Goal: Information Seeking & Learning: Learn about a topic

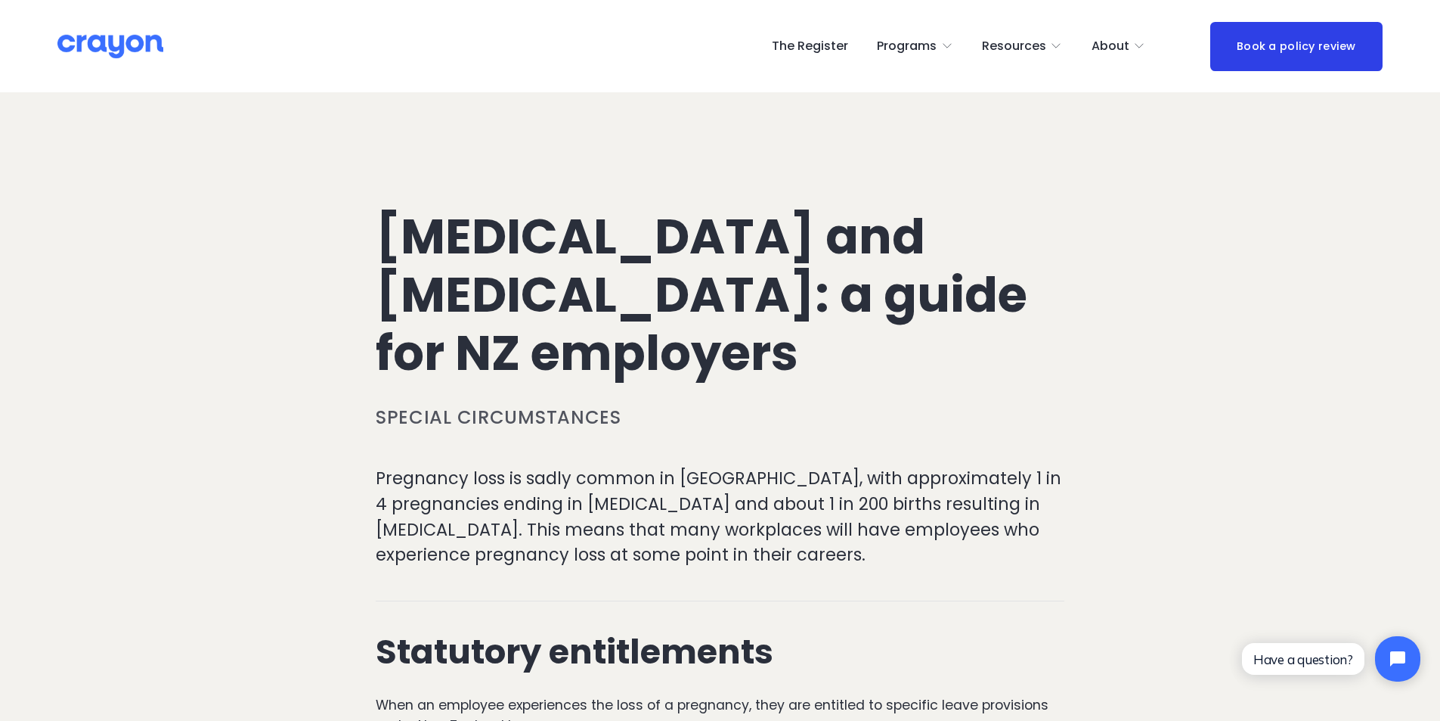
scroll to position [454, 0]
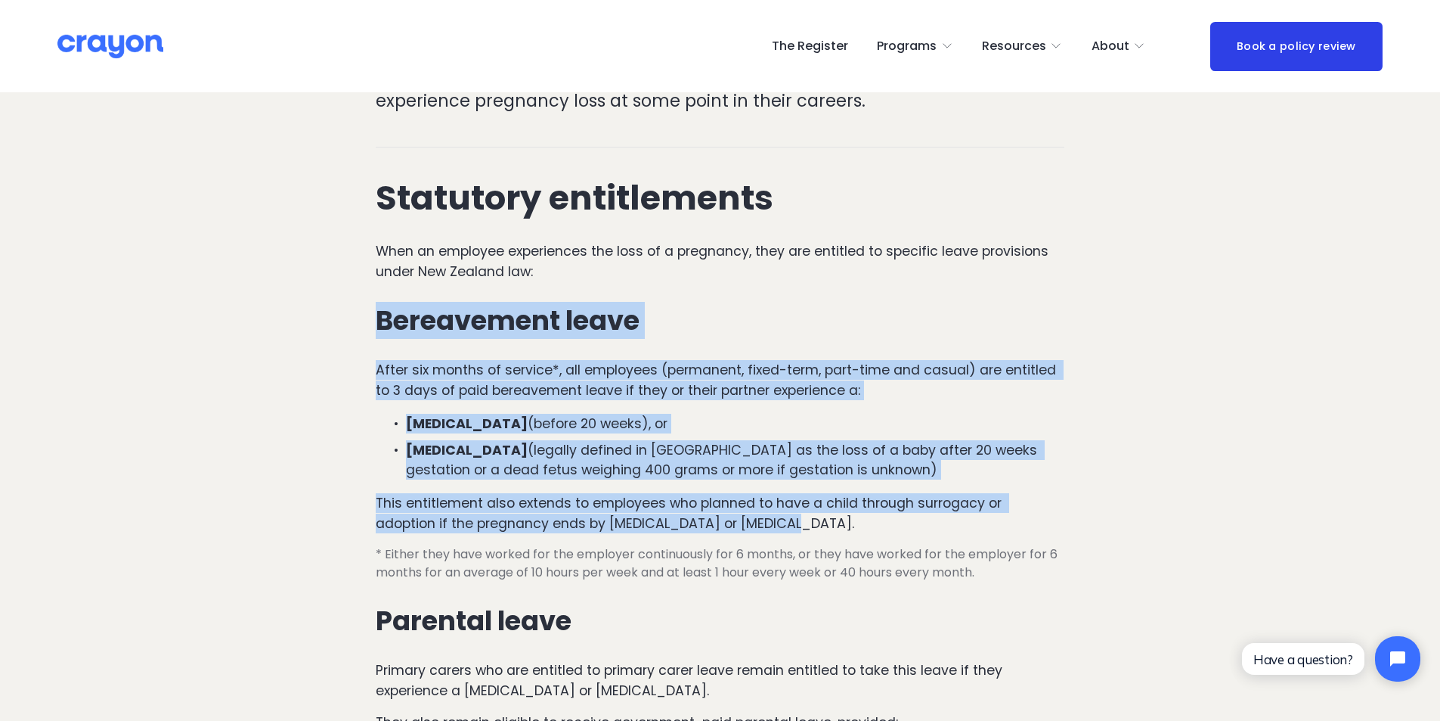
drag, startPoint x: 375, startPoint y: 251, endPoint x: 814, endPoint y: 457, distance: 484.4
copy div "Bereavement leave After six months of service*, all employees (permanent, fixed…"
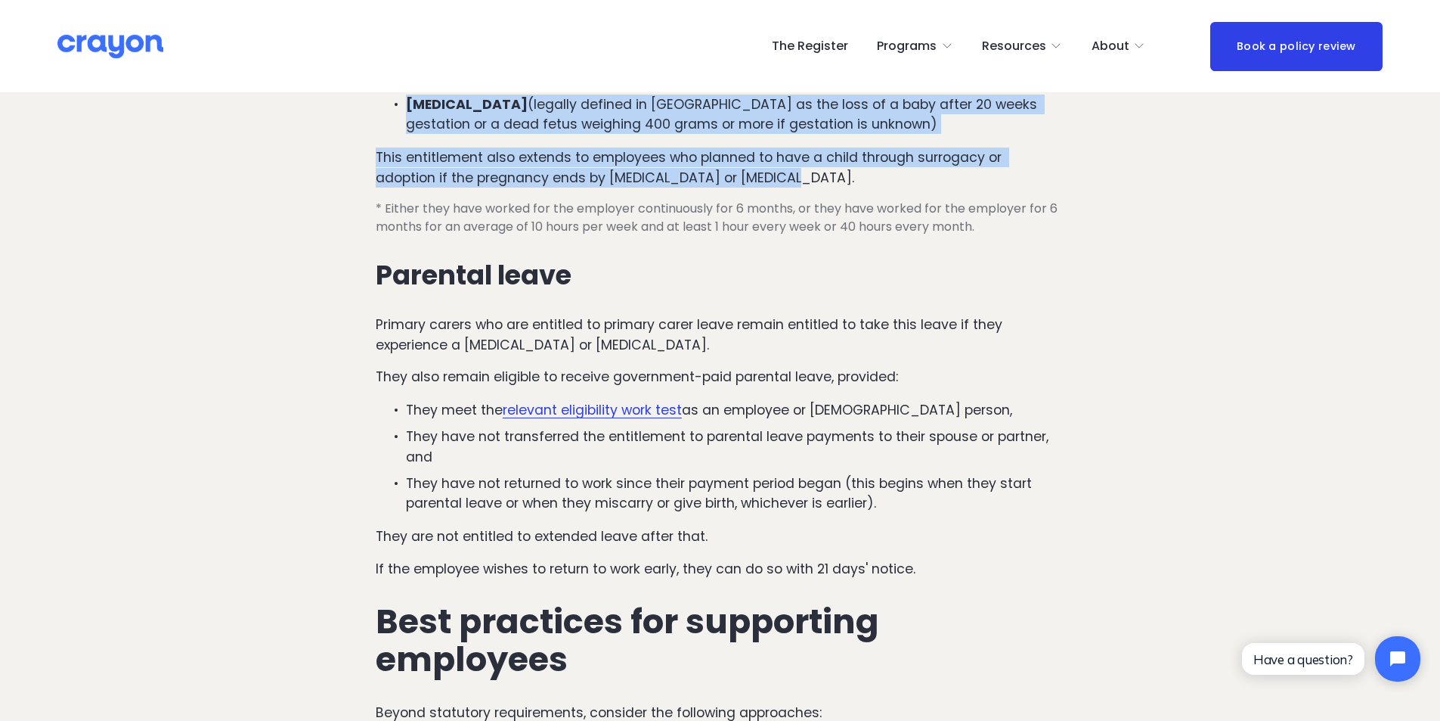
scroll to position [756, 0]
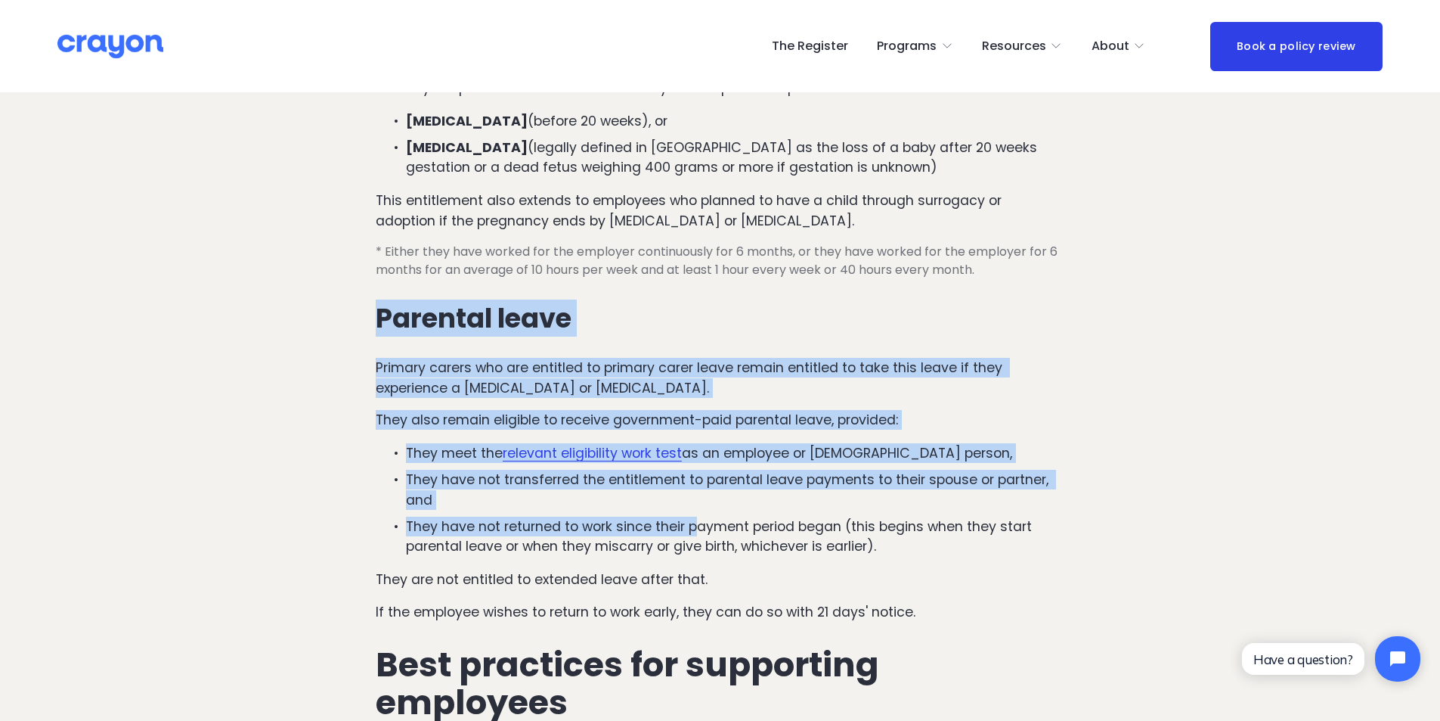
drag, startPoint x: 374, startPoint y: 261, endPoint x: 694, endPoint y: 456, distance: 374.7
click at [694, 456] on div "Statutory entitlements When an employee experiences the loss of a pregnancy, th…" at bounding box center [720, 650] width 715 height 1572
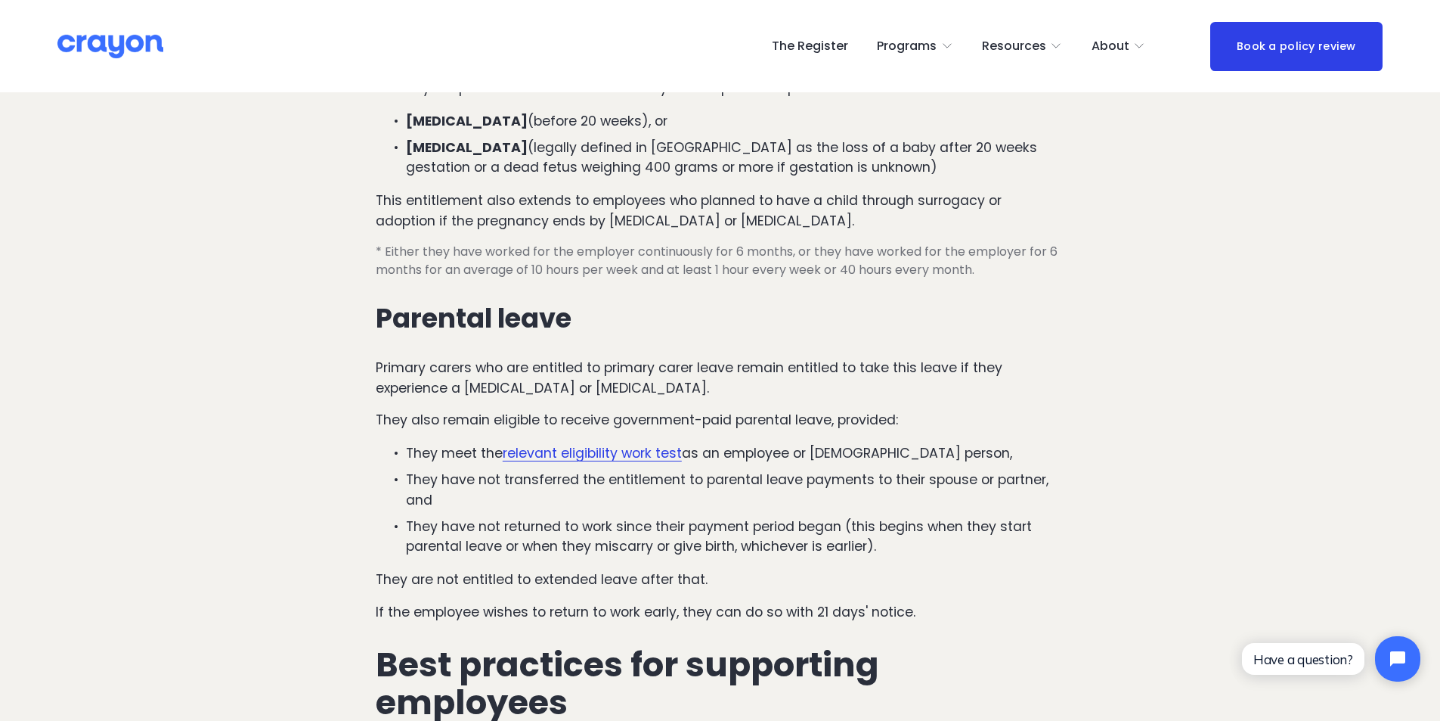
click at [704, 569] on p "They are not entitled to extended leave after that." at bounding box center [720, 579] width 689 height 20
click at [587, 569] on p "They are not entitled to extended leave after that." at bounding box center [720, 579] width 689 height 20
click at [637, 602] on p "If the employee wishes to return to work early, they can do so with 21 days' no…" at bounding box center [720, 612] width 689 height 20
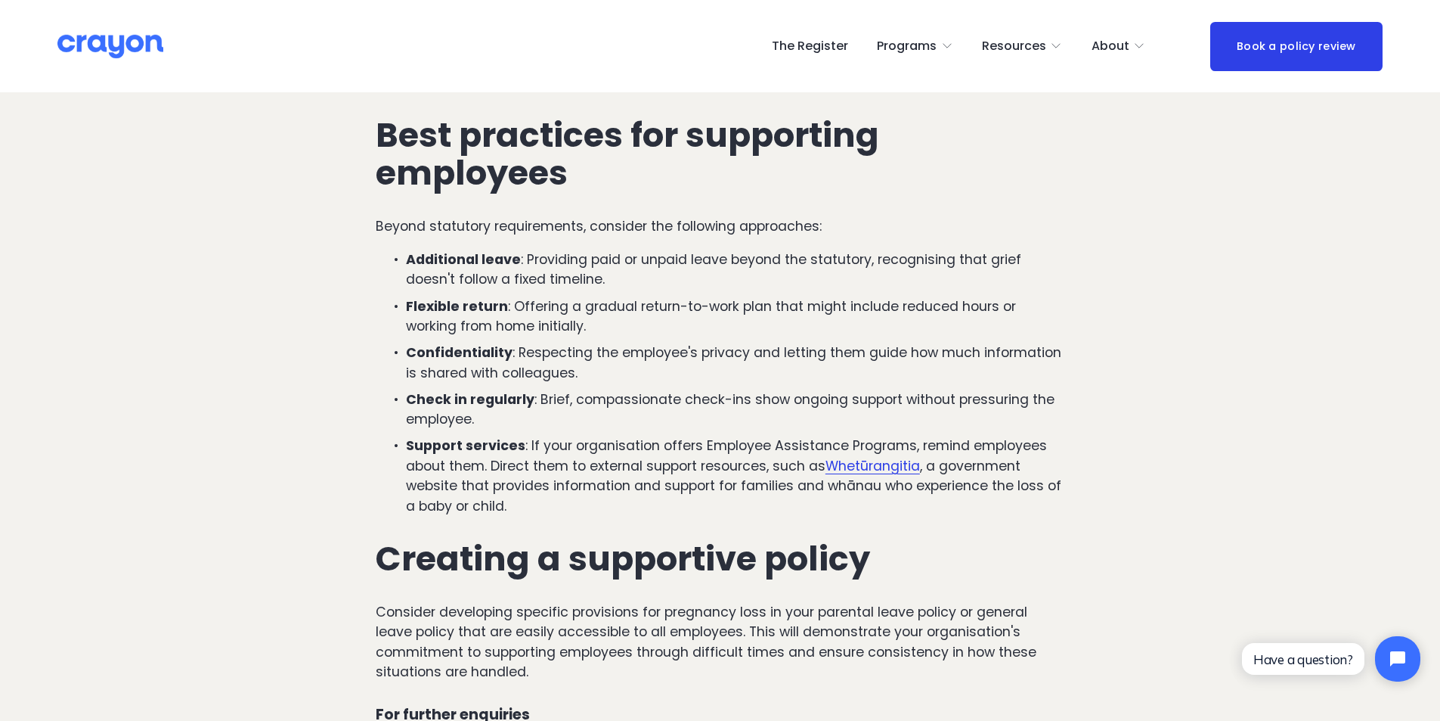
scroll to position [1210, 0]
